Goal: Find specific page/section: Find specific page/section

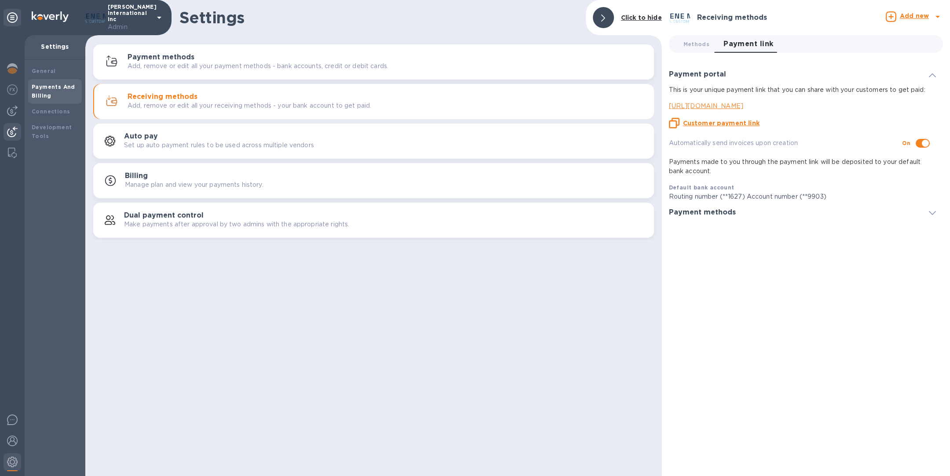
click at [14, 131] on img at bounding box center [12, 132] width 11 height 11
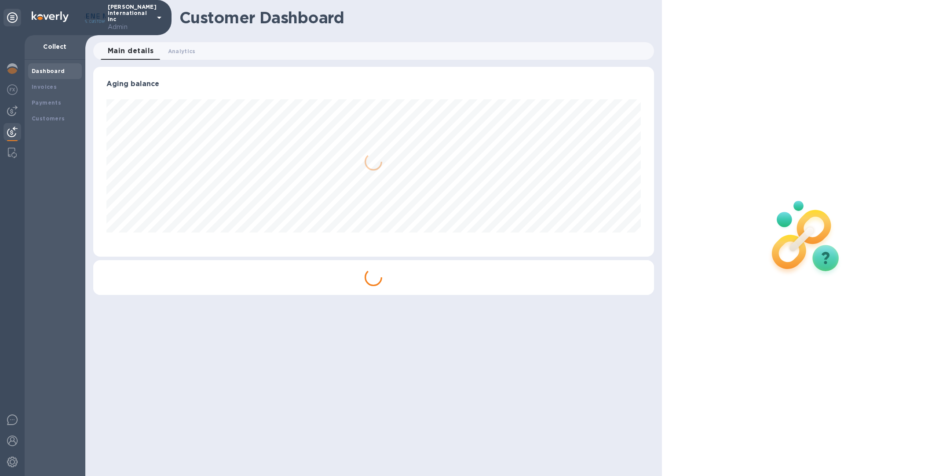
scroll to position [190, 560]
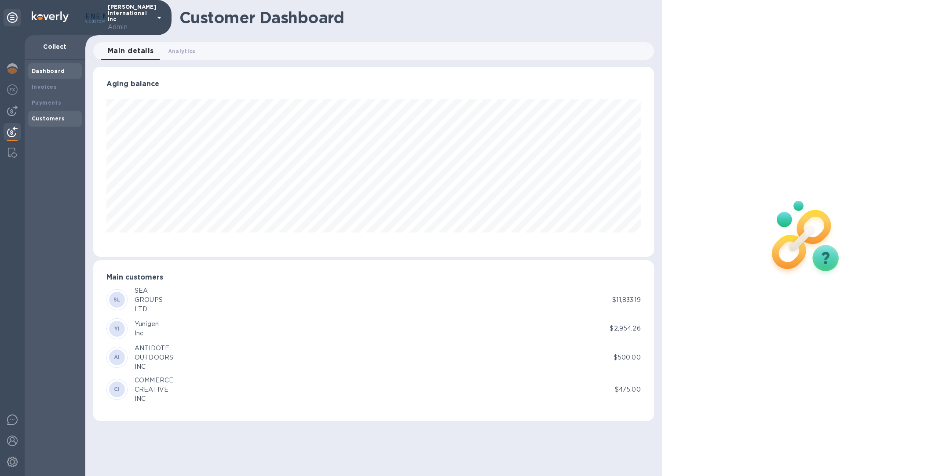
click at [51, 119] on b "Customers" at bounding box center [48, 118] width 33 height 7
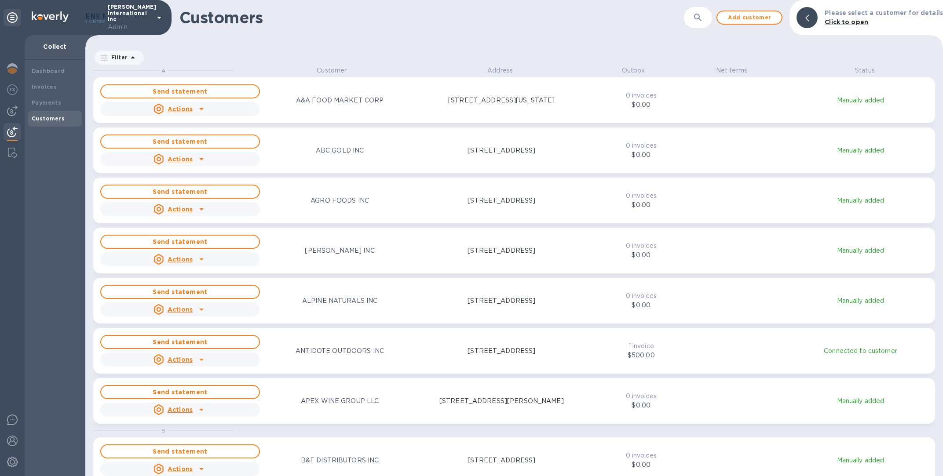
scroll to position [400, 854]
click at [51, 85] on b "Invoices" at bounding box center [44, 87] width 25 height 7
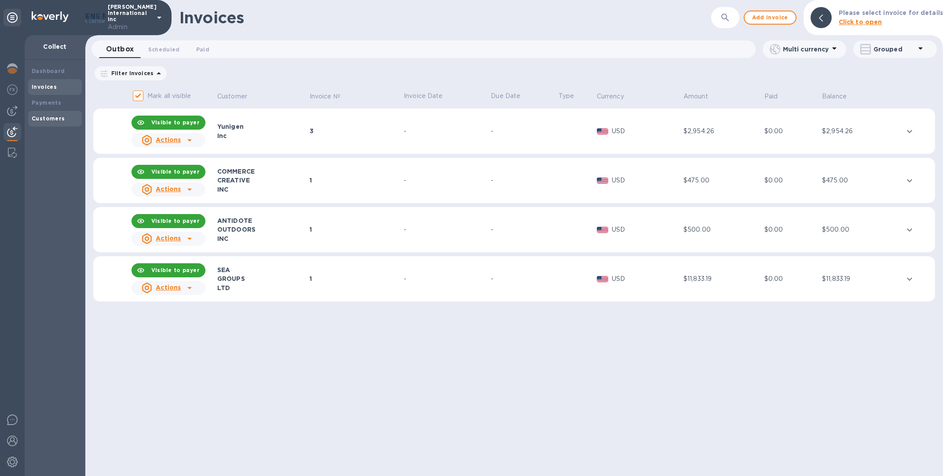
click at [66, 117] on div "Customers" at bounding box center [55, 118] width 47 height 9
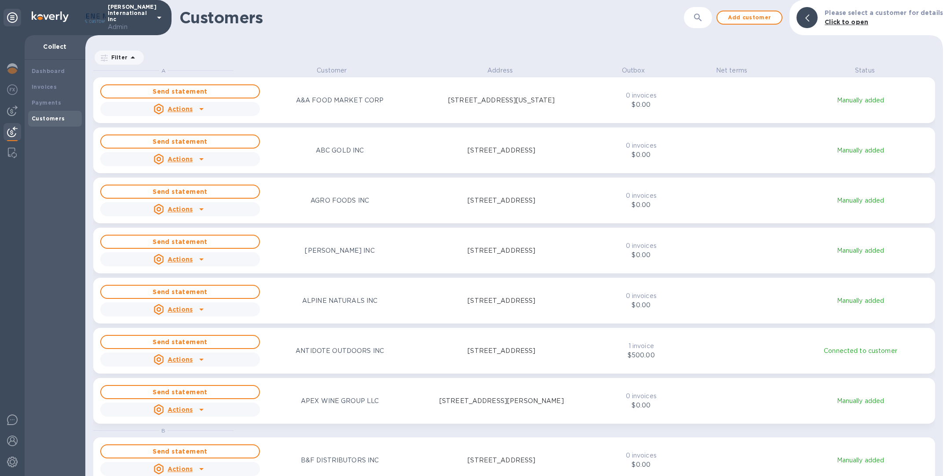
scroll to position [400, 854]
click at [36, 84] on b "Invoices" at bounding box center [44, 87] width 25 height 7
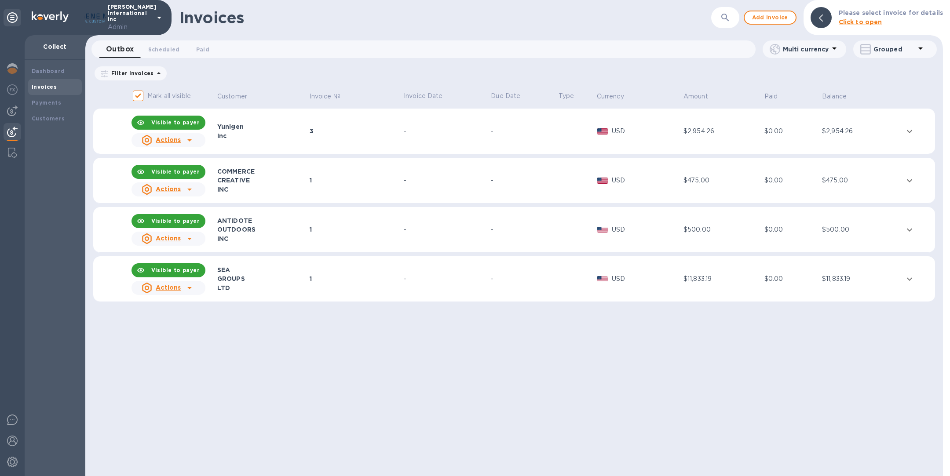
click at [347, 271] on td "1" at bounding box center [355, 279] width 94 height 46
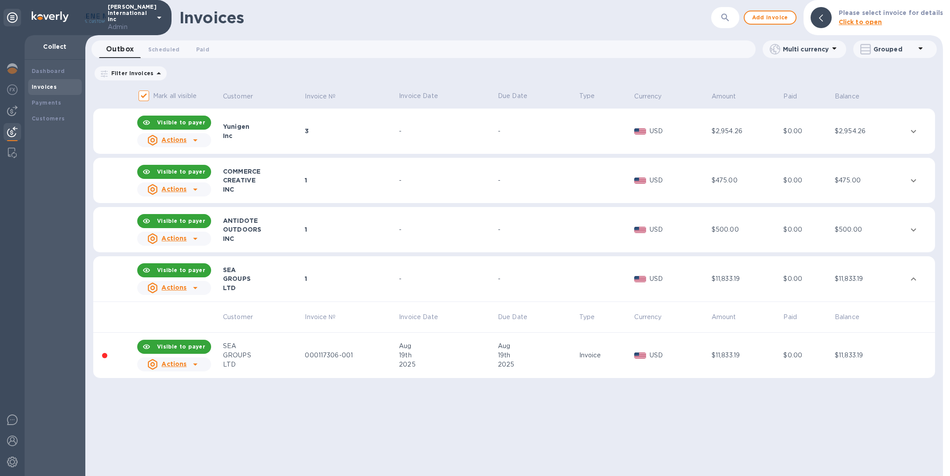
click at [344, 234] on div "1" at bounding box center [350, 229] width 91 height 9
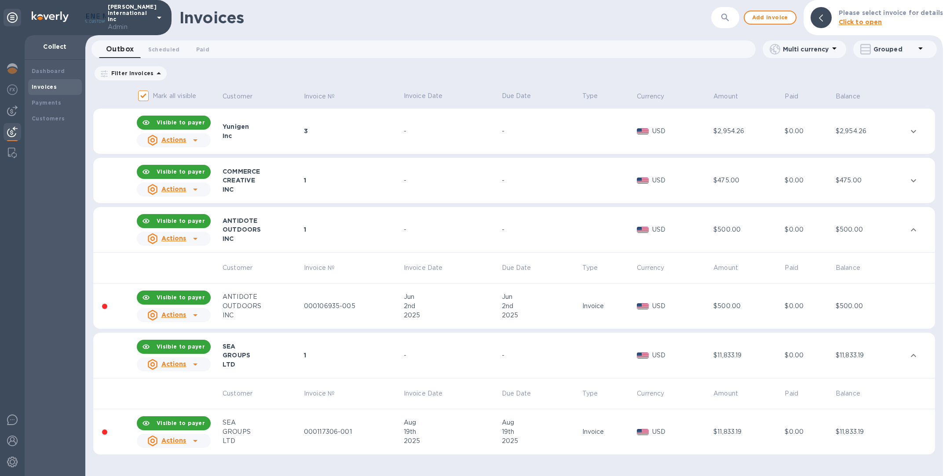
click at [350, 181] on div "1" at bounding box center [352, 180] width 97 height 9
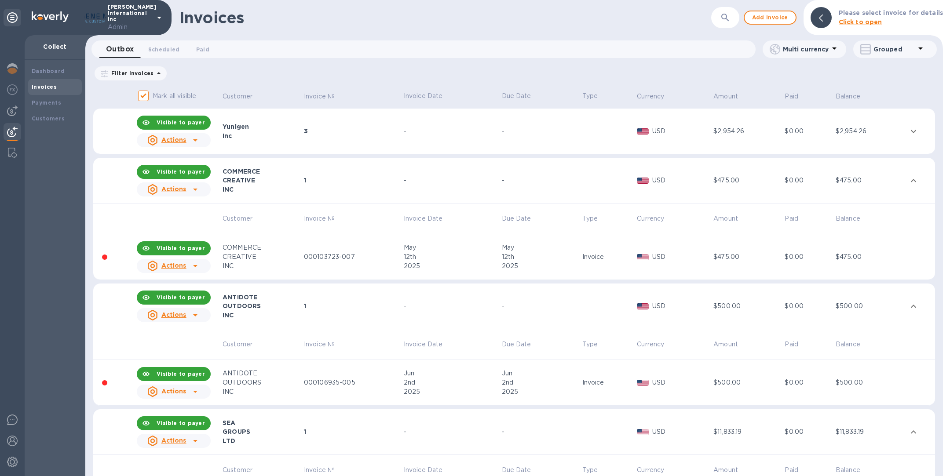
click at [349, 134] on div "3" at bounding box center [352, 131] width 97 height 9
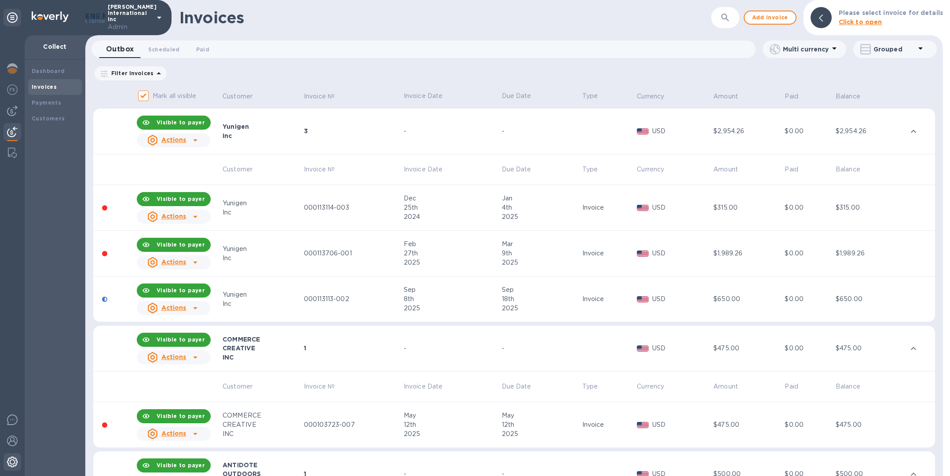
click at [12, 464] on img at bounding box center [12, 462] width 11 height 11
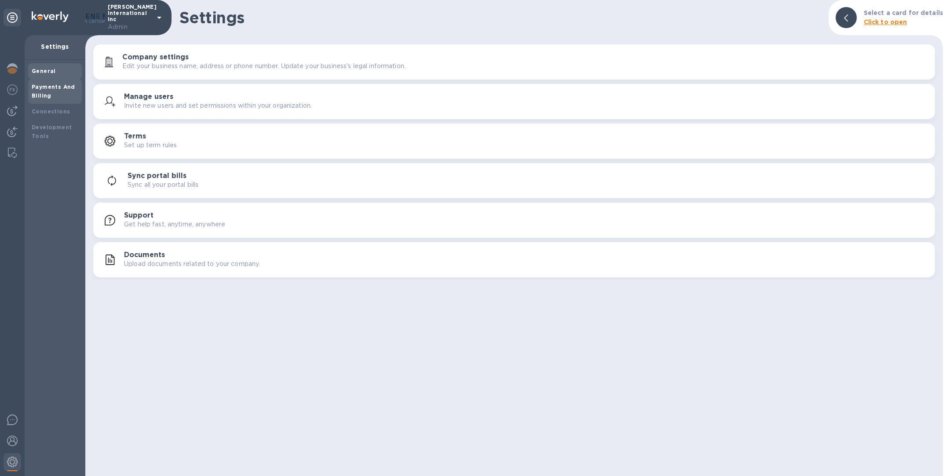
click at [69, 84] on b "Payments And Billing" at bounding box center [54, 91] width 44 height 15
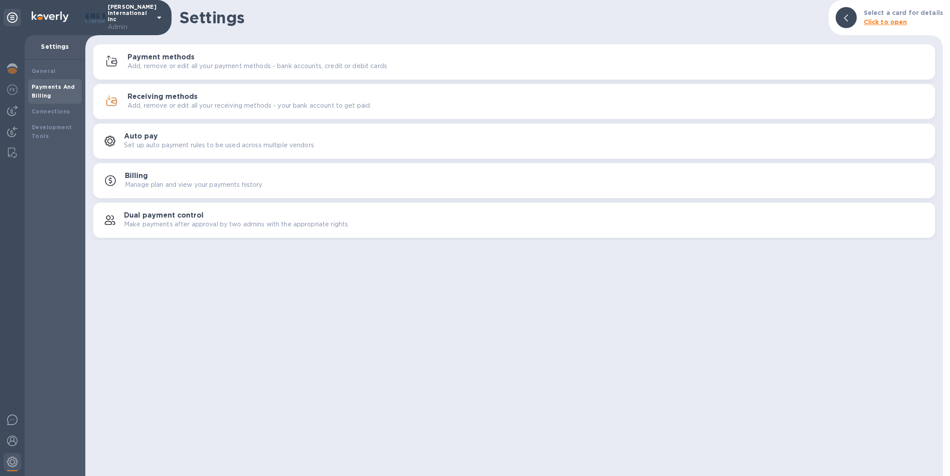
click at [200, 93] on div "Receiving methods Add, remove or edit all your receiving methods - your bank ac…" at bounding box center [528, 102] width 801 height 18
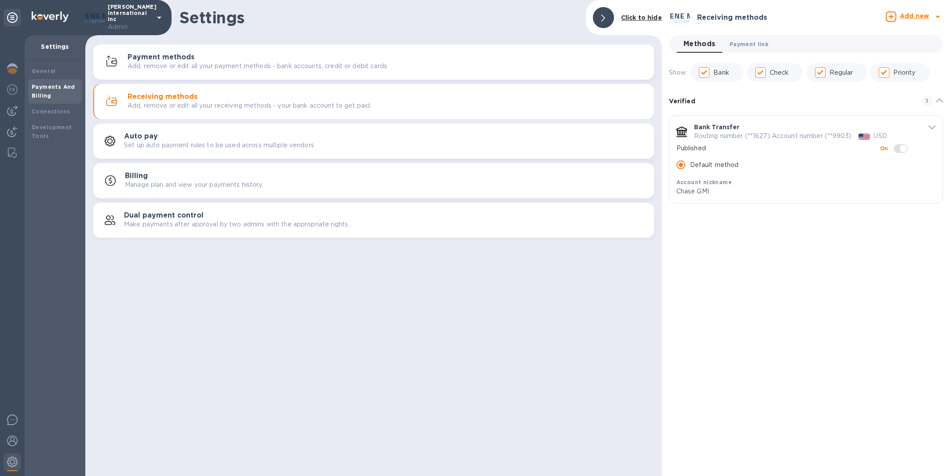
click at [750, 46] on span "Payment link 0" at bounding box center [749, 44] width 39 height 9
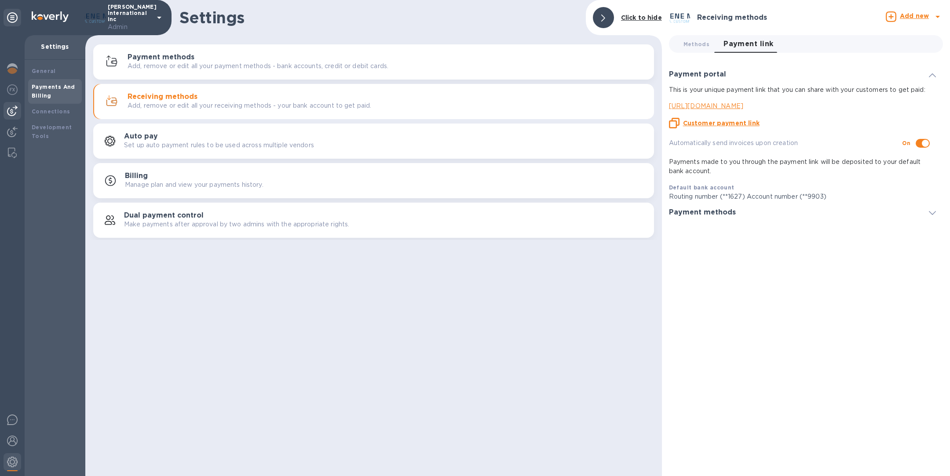
click at [13, 114] on img at bounding box center [12, 111] width 11 height 11
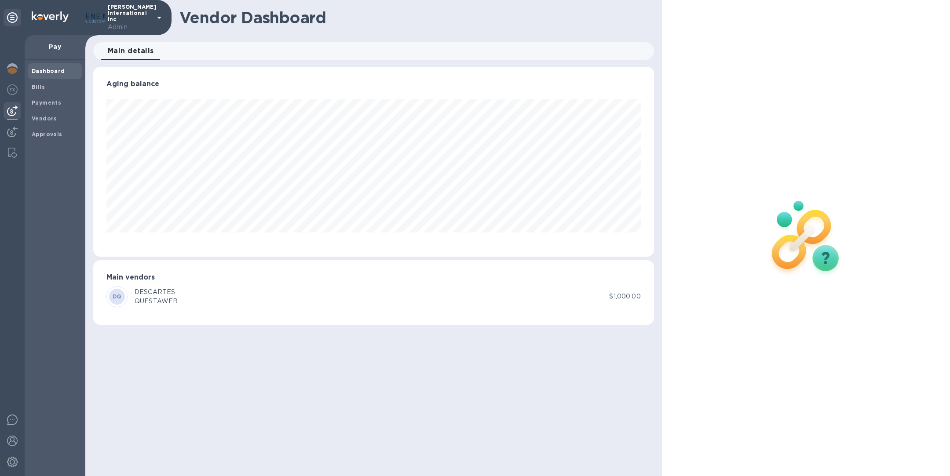
scroll to position [190, 560]
click at [18, 135] on div at bounding box center [13, 132] width 18 height 19
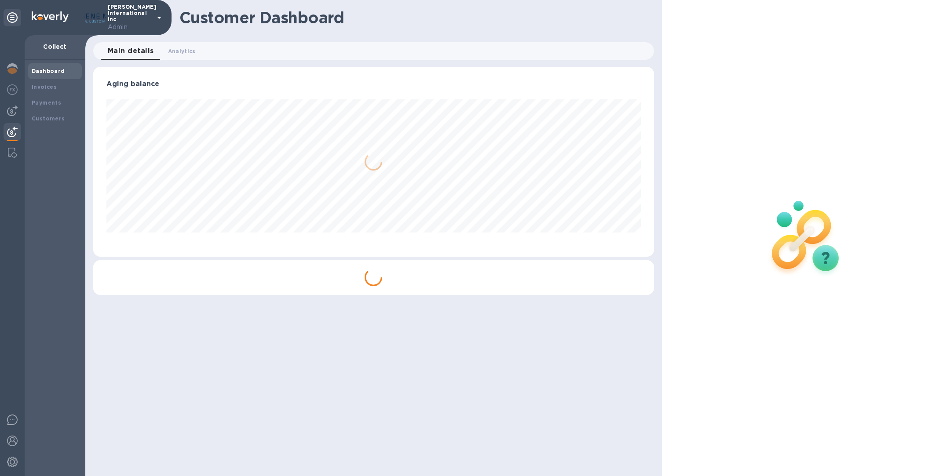
scroll to position [190, 560]
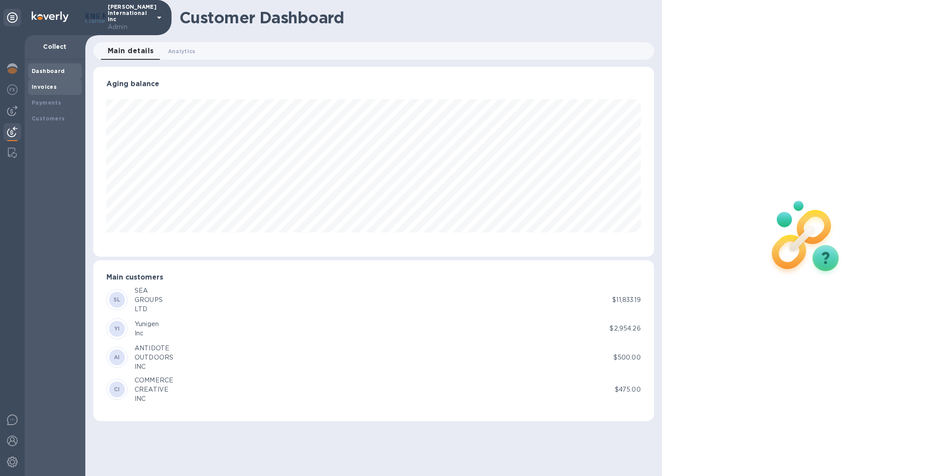
click at [54, 85] on b "Invoices" at bounding box center [44, 87] width 25 height 7
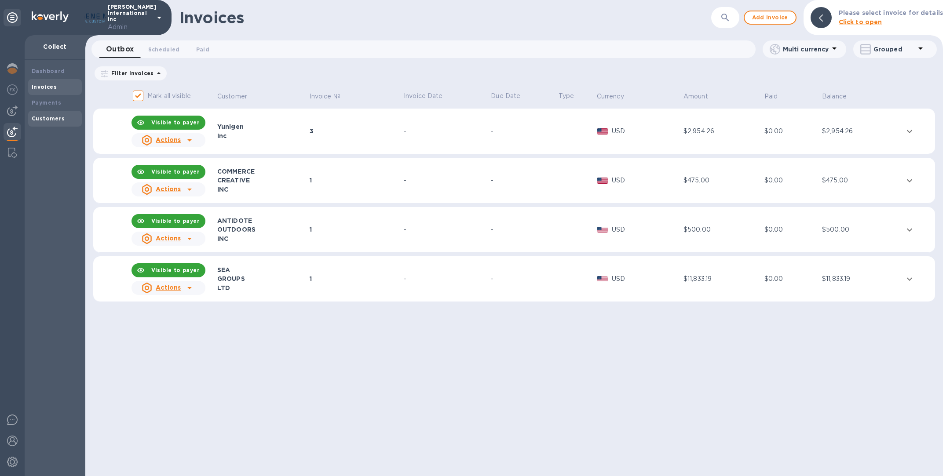
click at [51, 118] on b "Customers" at bounding box center [48, 118] width 33 height 7
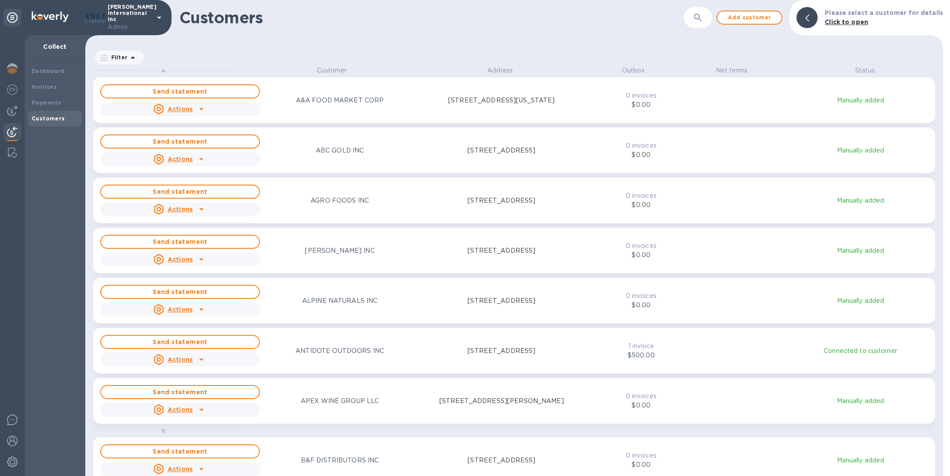
scroll to position [400, 854]
click at [702, 21] on icon "button" at bounding box center [698, 17] width 11 height 11
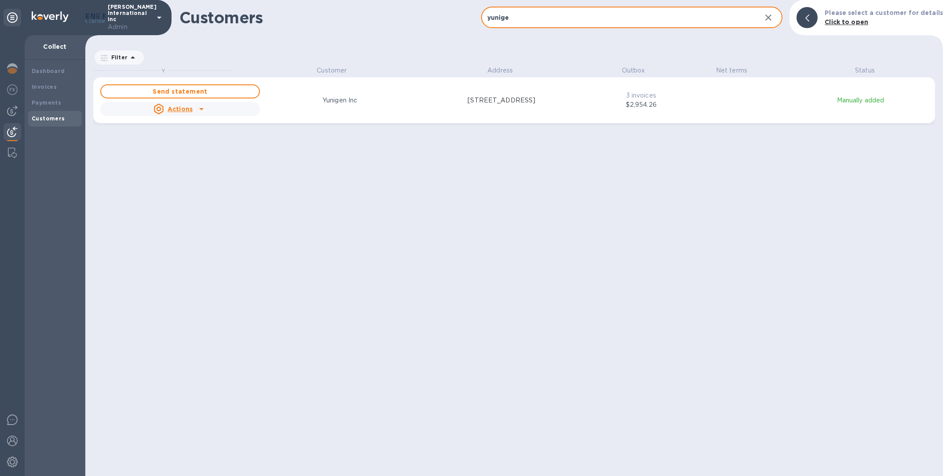
scroll to position [11, 4]
type input "yunige"
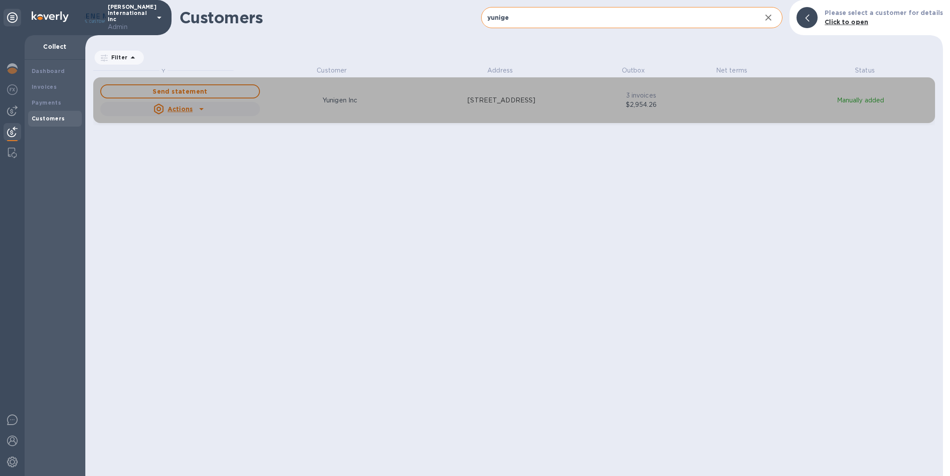
click at [391, 101] on div "Yunigen Inc" at bounding box center [339, 100] width 163 height 13
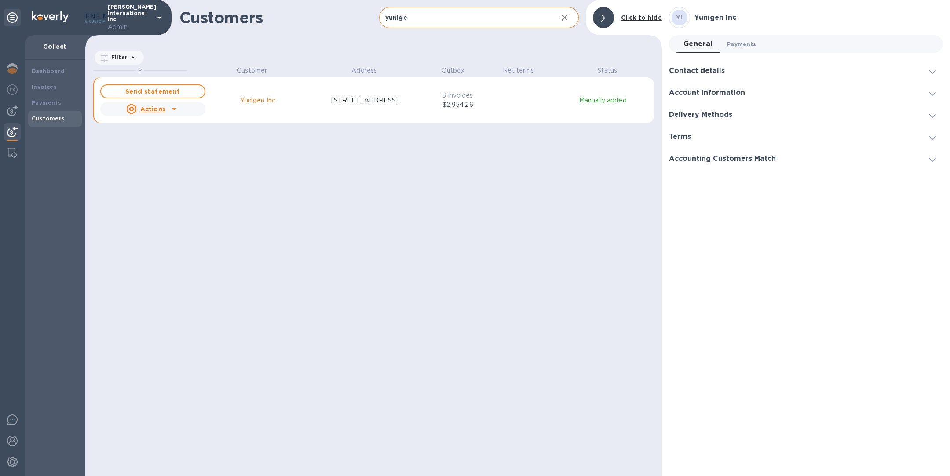
click at [741, 46] on span "Payments 0" at bounding box center [741, 44] width 29 height 9
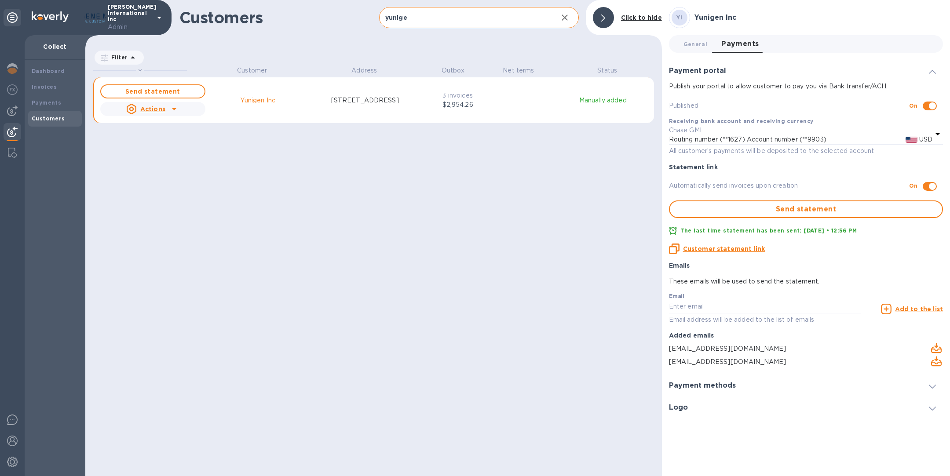
scroll to position [400, 573]
click at [55, 84] on div "Invoices" at bounding box center [55, 87] width 47 height 9
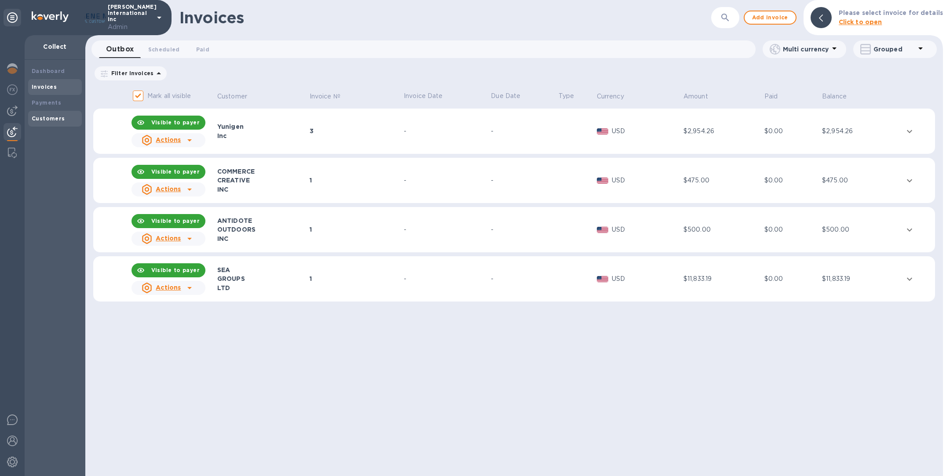
click at [59, 118] on b "Customers" at bounding box center [48, 118] width 33 height 7
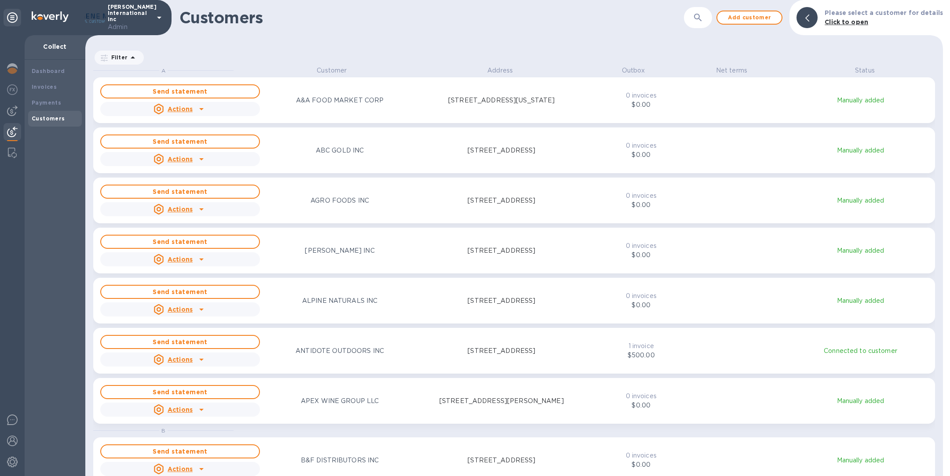
scroll to position [400, 854]
click at [703, 24] on button "button" at bounding box center [698, 17] width 21 height 21
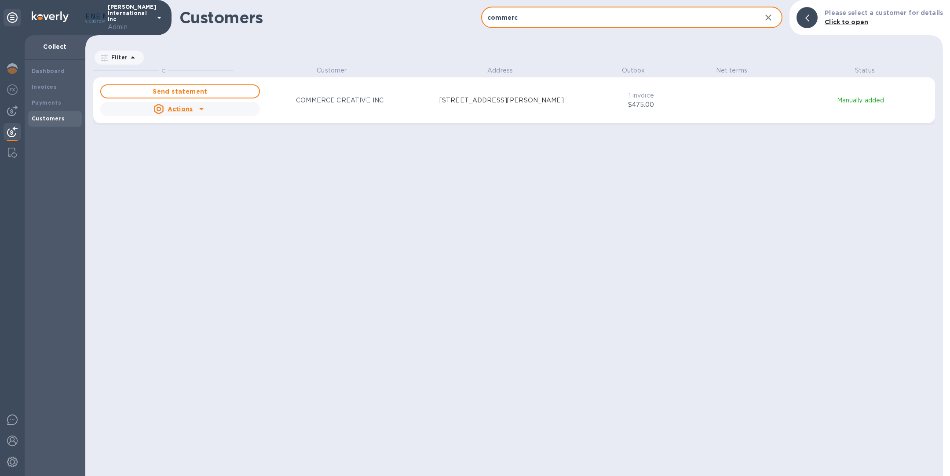
scroll to position [11, 4]
click at [480, 96] on p "5933 SHEILA ST, COMMERCE, CA 90040 US" at bounding box center [501, 100] width 124 height 9
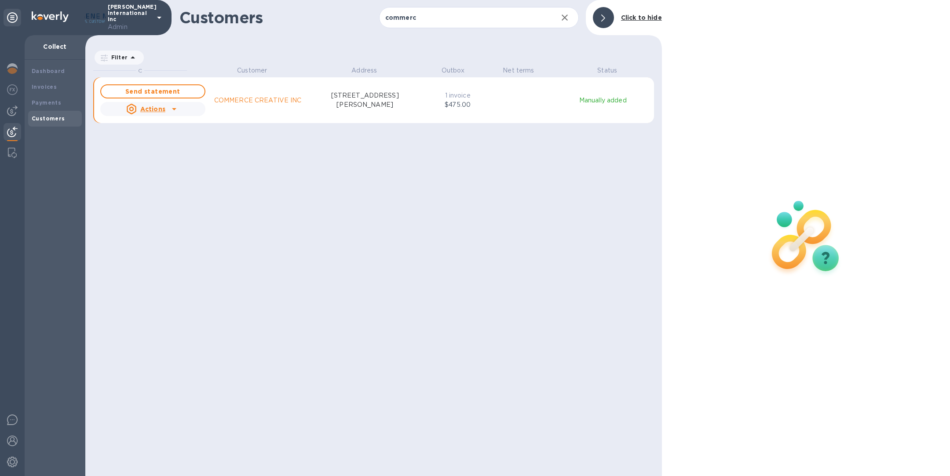
scroll to position [11, 4]
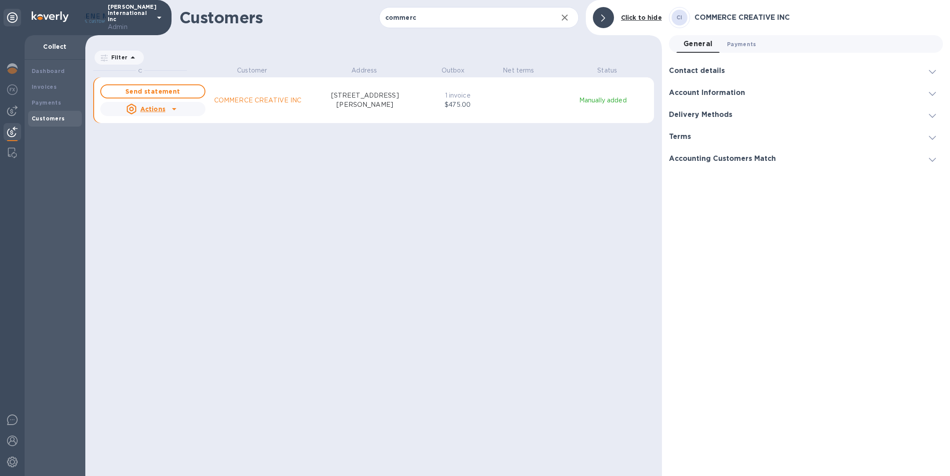
click at [749, 45] on span "Payments 0" at bounding box center [741, 44] width 29 height 9
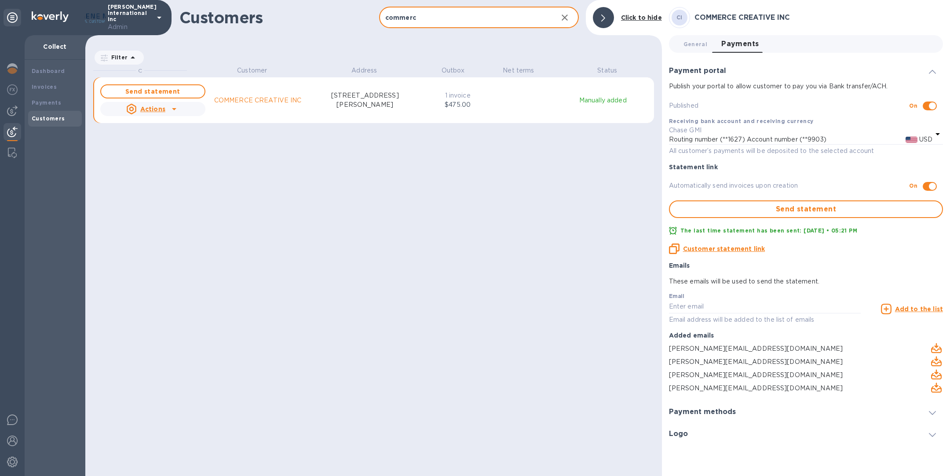
click at [432, 22] on input "commerc" at bounding box center [465, 18] width 172 height 22
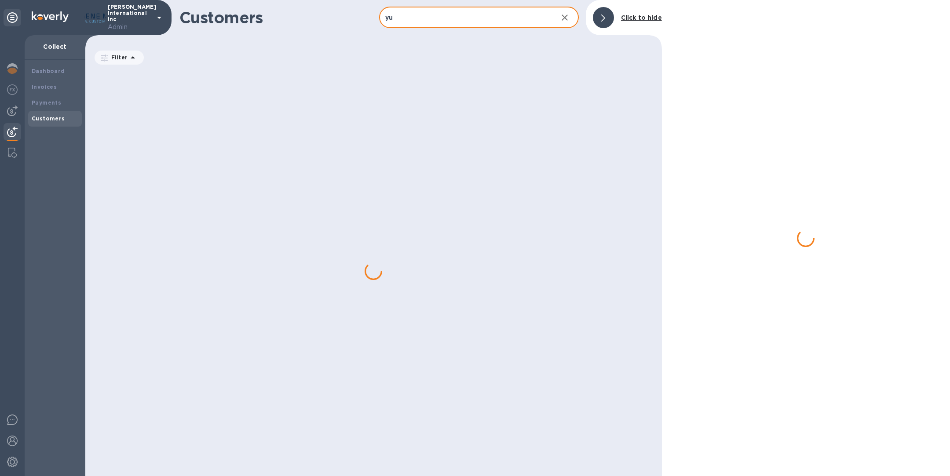
type input "yunige"
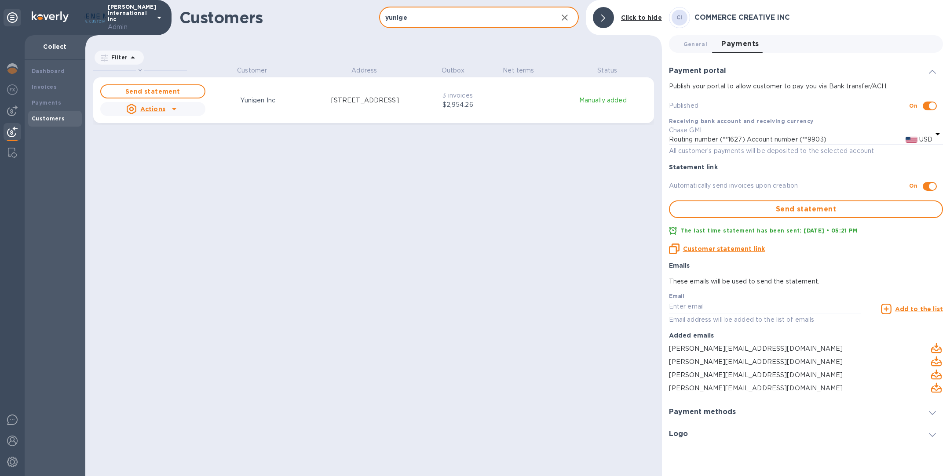
scroll to position [400, 573]
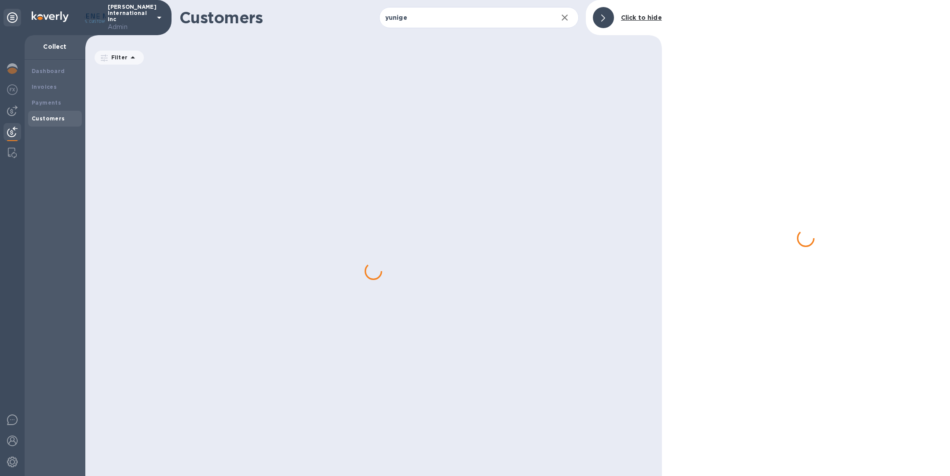
click at [365, 100] on div at bounding box center [373, 271] width 577 height 410
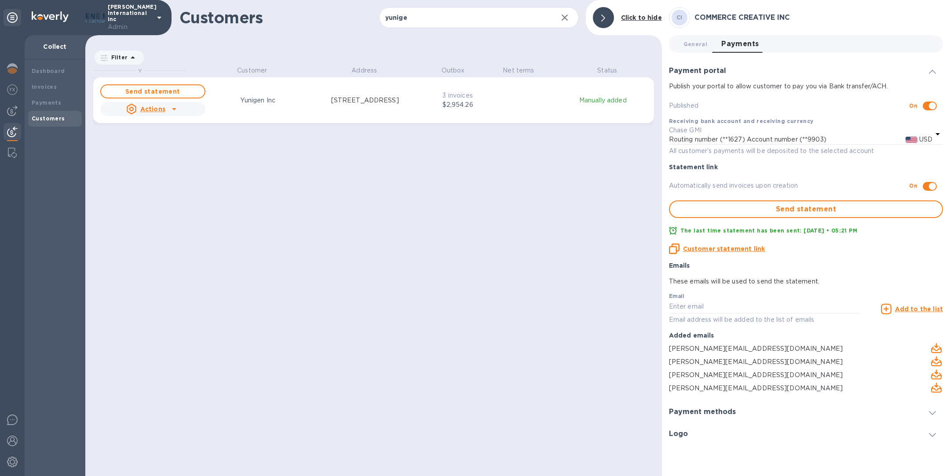
click at [365, 100] on p "781 Chestnut Ridge Road, Morgantown, WV 26505 US" at bounding box center [365, 100] width 68 height 9
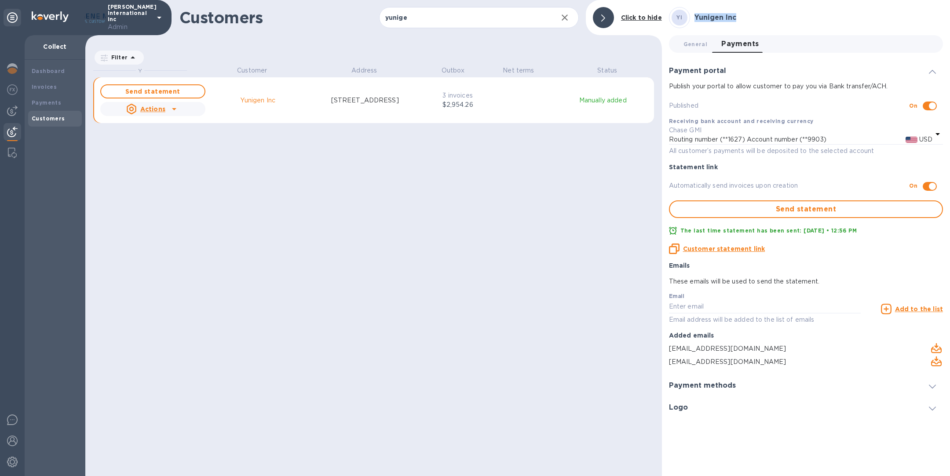
copy h3 "Yunigen Inc"
drag, startPoint x: 747, startPoint y: 17, endPoint x: 680, endPoint y: 15, distance: 67.3
click at [680, 16] on div "YI Yunigen Inc" at bounding box center [806, 17] width 274 height 21
